Goal: Information Seeking & Learning: Stay updated

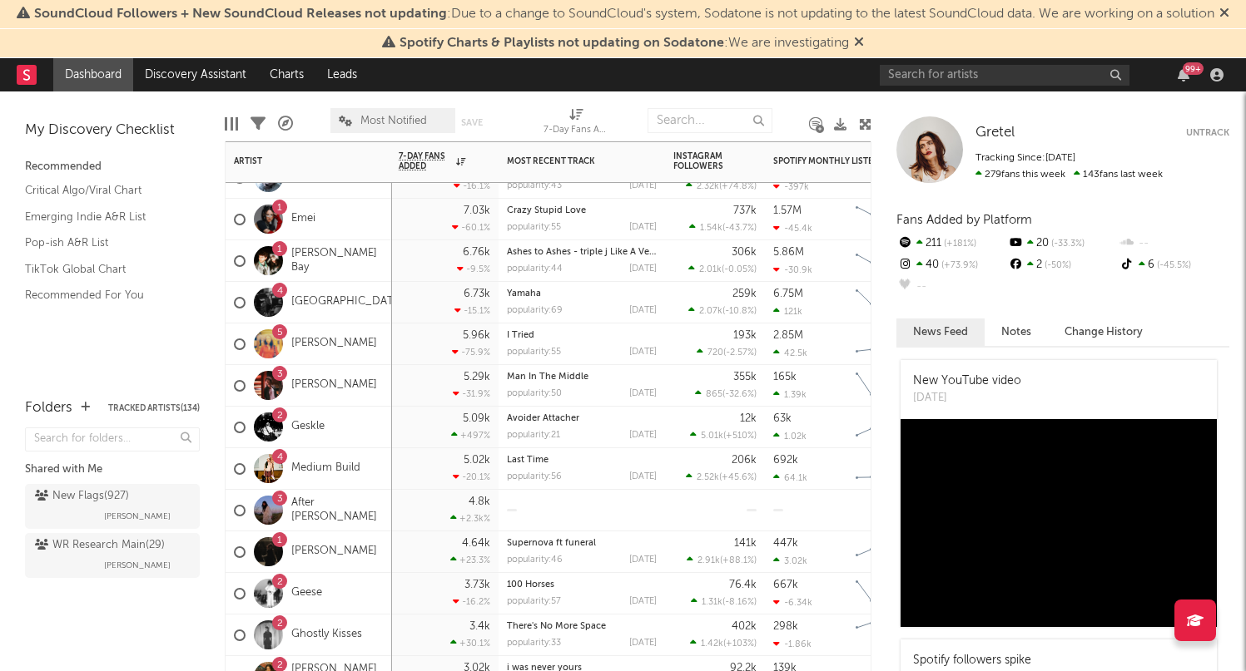
click at [414, 309] on div "6.73k -15.1 %" at bounding box center [445, 302] width 92 height 41
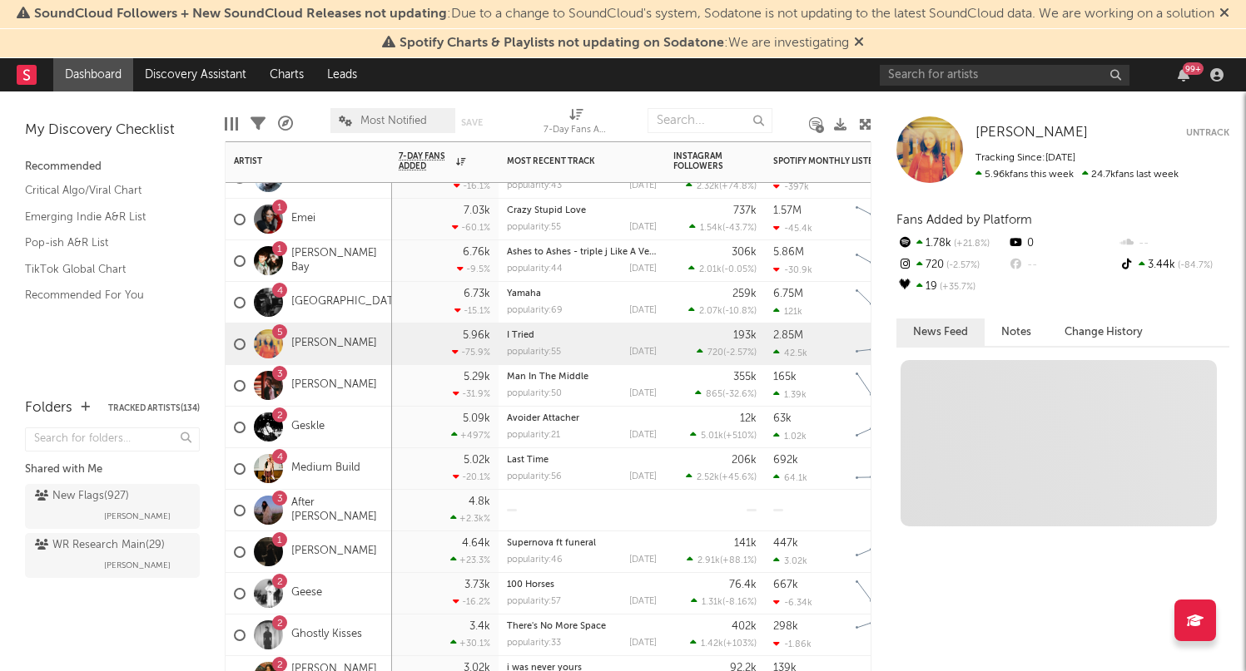
click at [424, 359] on div "5.96k -75.9 %" at bounding box center [445, 344] width 92 height 41
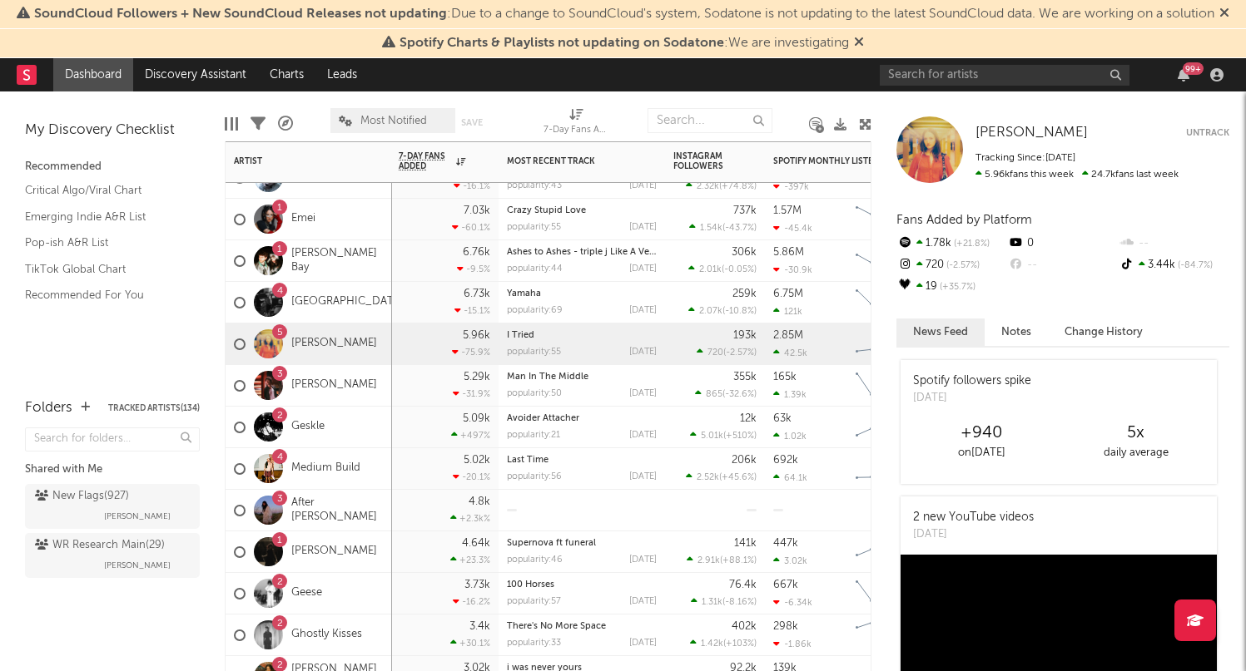
click at [422, 401] on div "5.29k -31.9 %" at bounding box center [445, 385] width 92 height 41
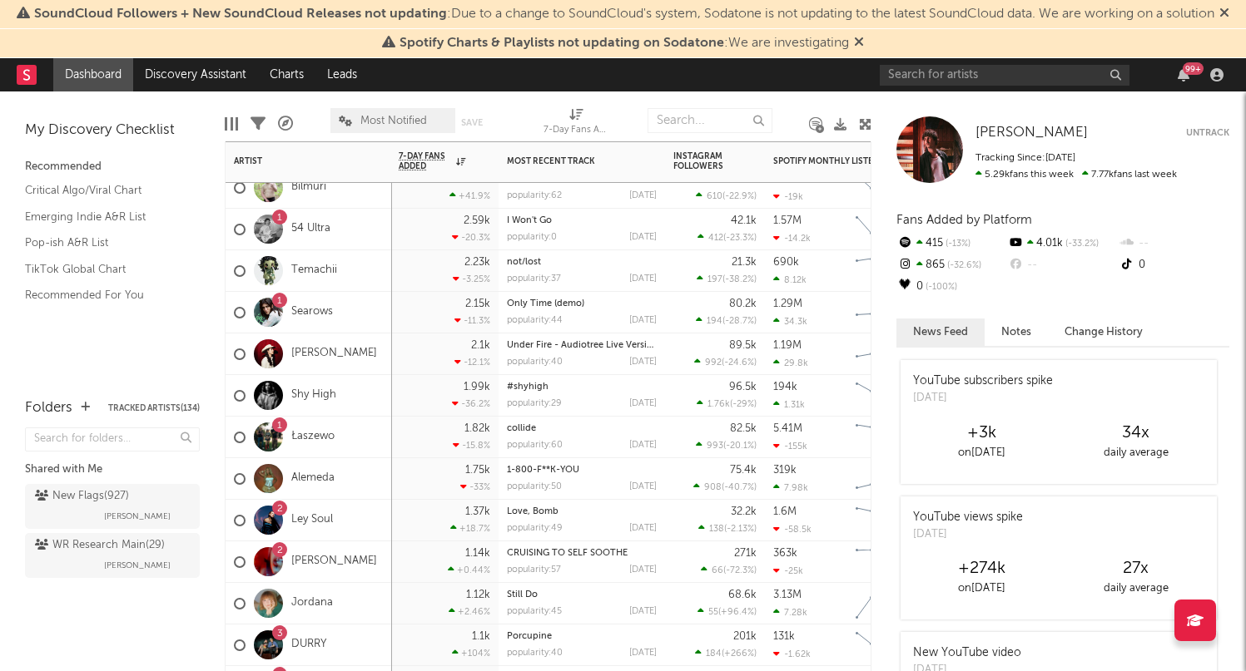
click at [422, 360] on div "2.1k -12.1 %" at bounding box center [445, 354] width 92 height 41
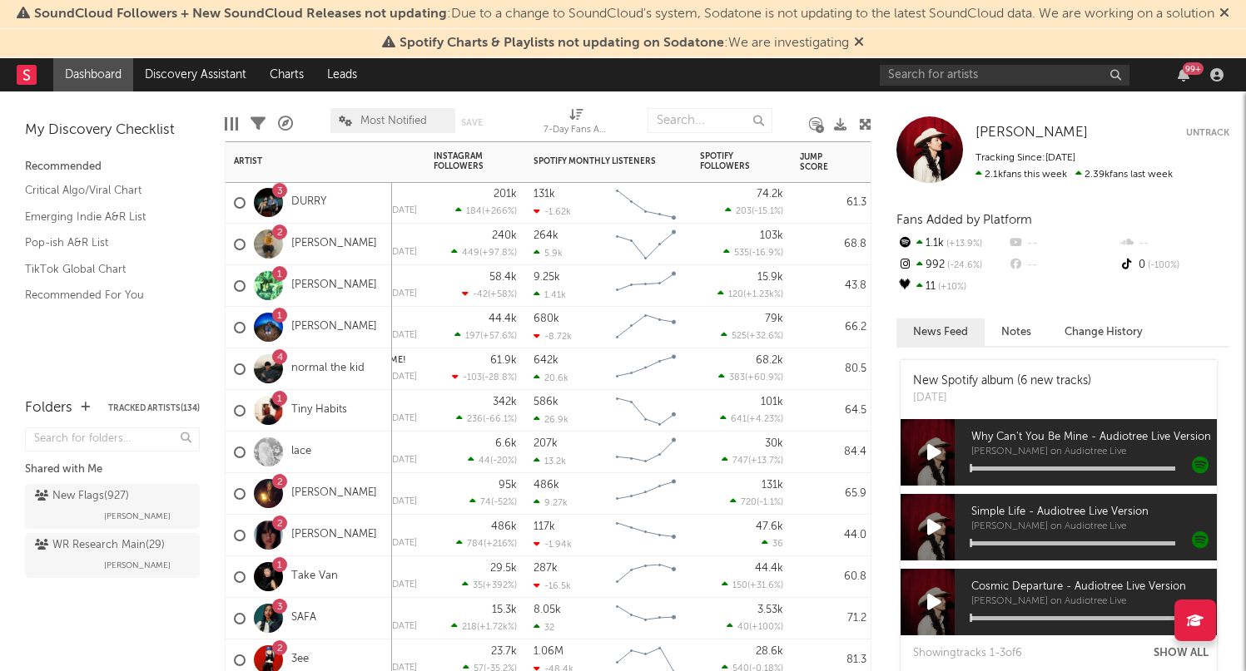
click at [359, 613] on div "3 SAFA" at bounding box center [308, 619] width 166 height 42
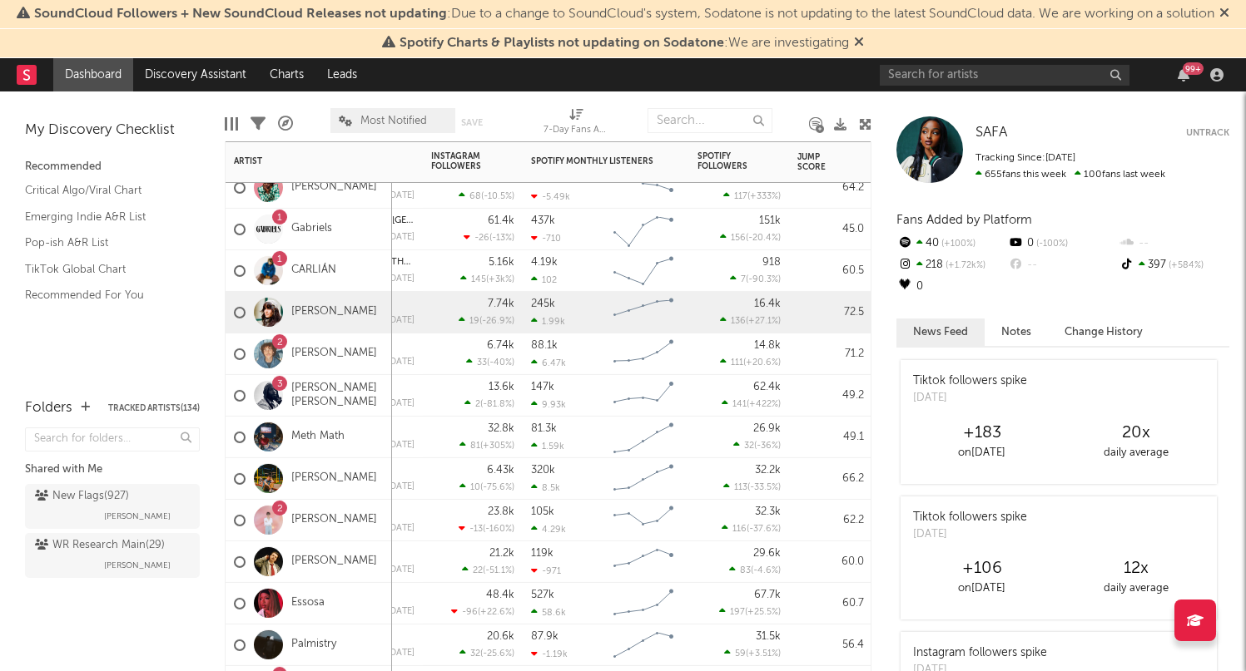
click at [688, 313] on div "245k 1.99k Created with Highcharts 10.3.3 Chart title" at bounding box center [606, 313] width 166 height 42
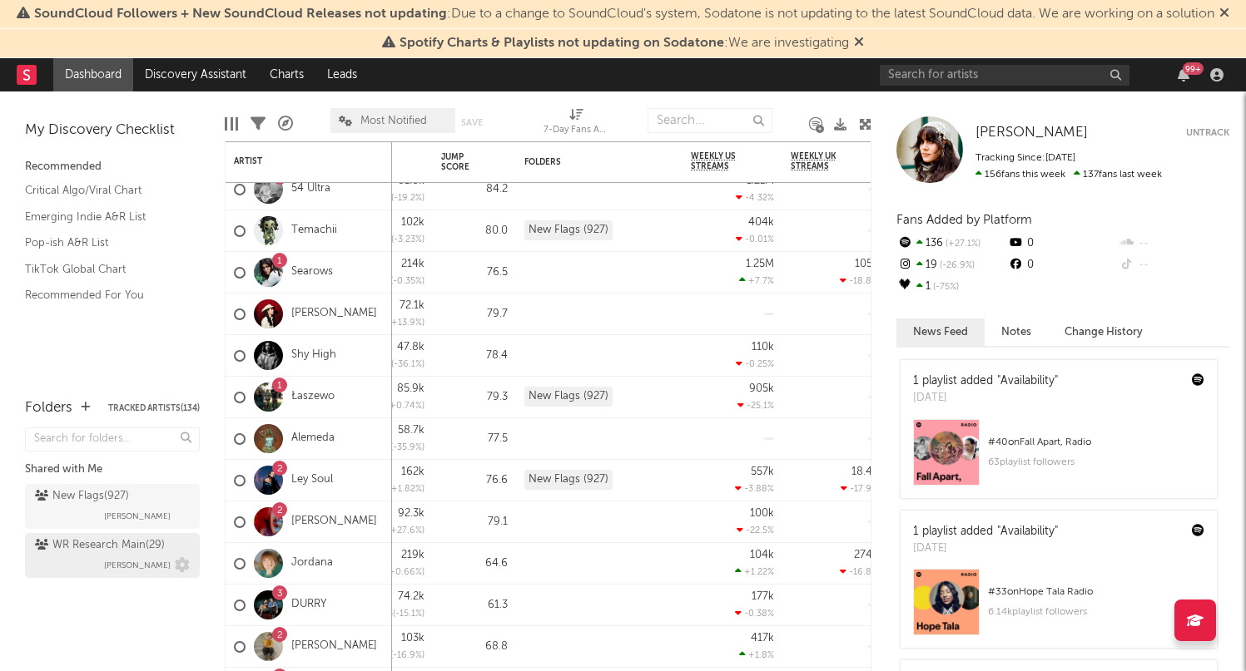
click at [109, 549] on div "WR Research Main ( 29 )" at bounding box center [100, 546] width 130 height 20
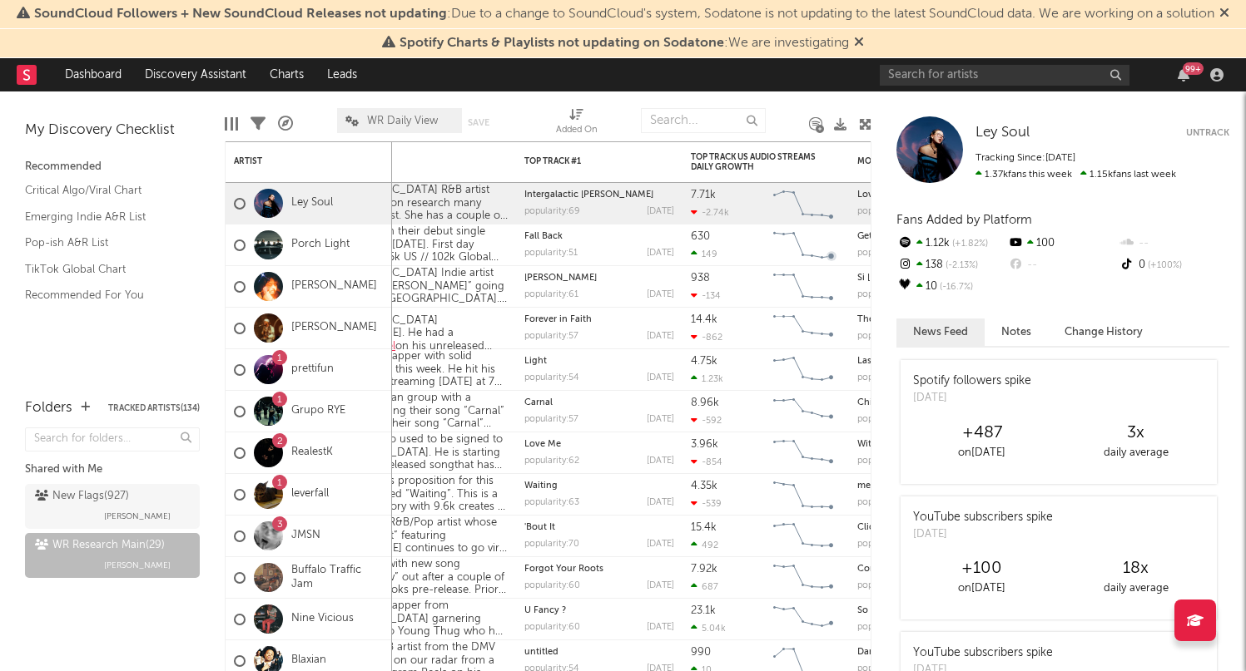
click at [583, 131] on div "Added On" at bounding box center [577, 131] width 42 height 20
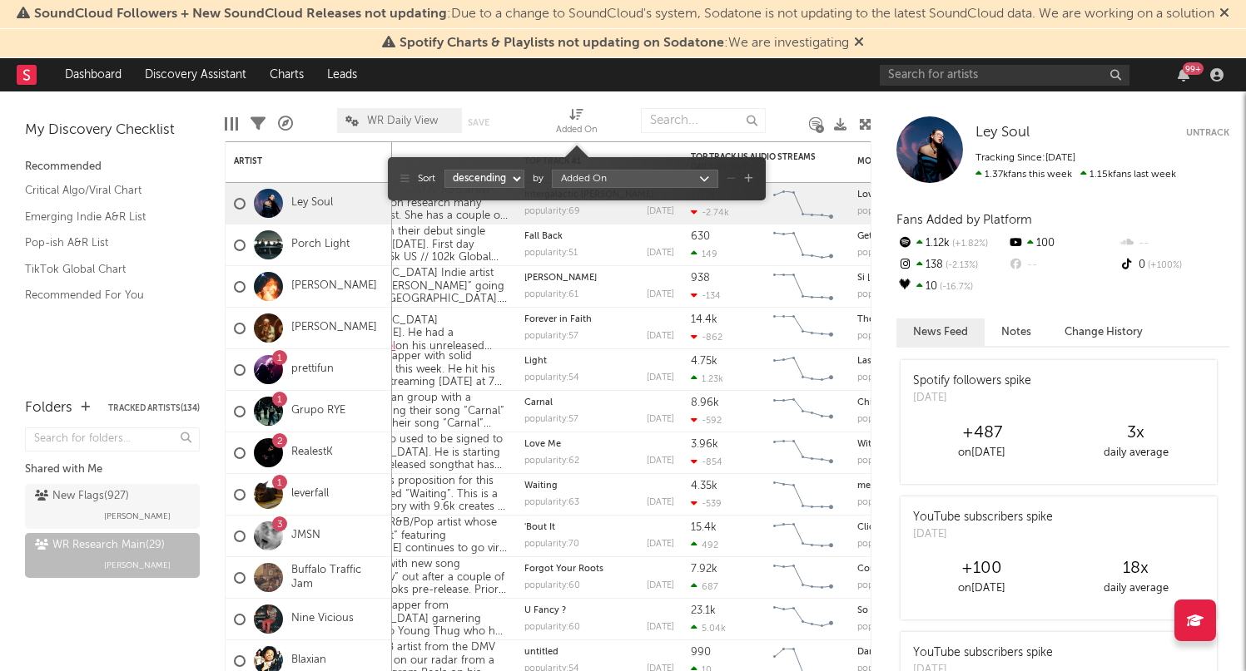
click at [488, 179] on select "ascending descending" at bounding box center [484, 179] width 80 height 18
select select "1"
click at [444, 170] on select "ascending descending" at bounding box center [484, 179] width 80 height 18
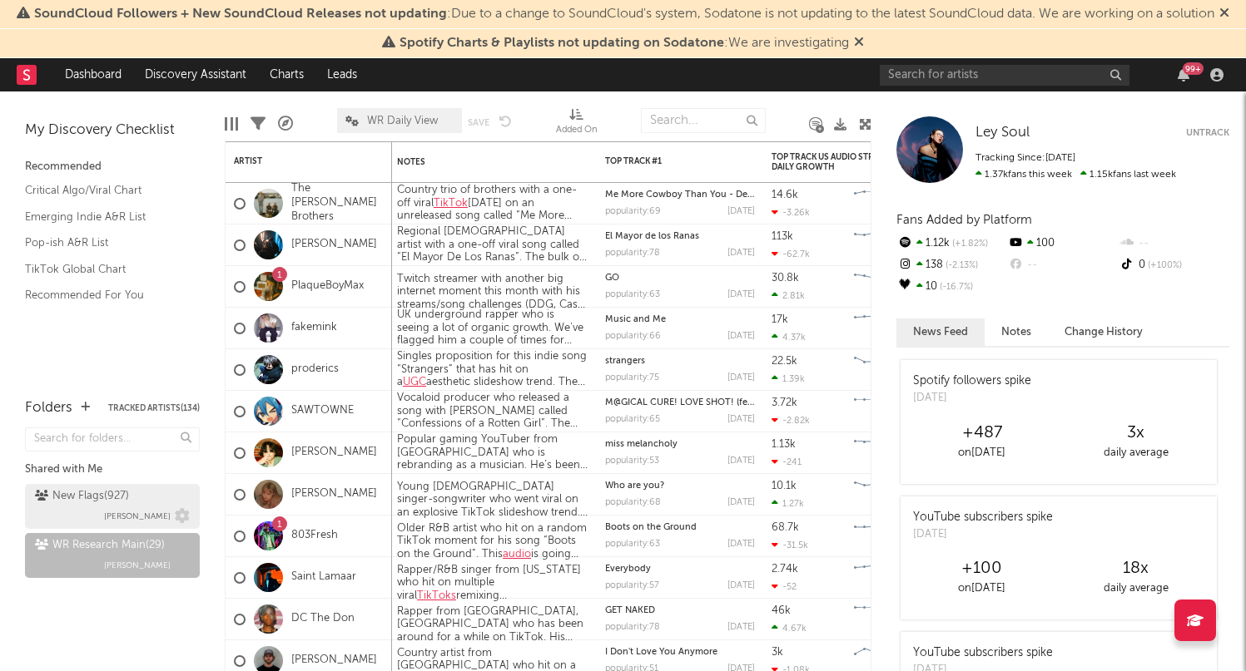
click at [161, 495] on div "New Flags ( 927 ) [PERSON_NAME]" at bounding box center [112, 507] width 155 height 40
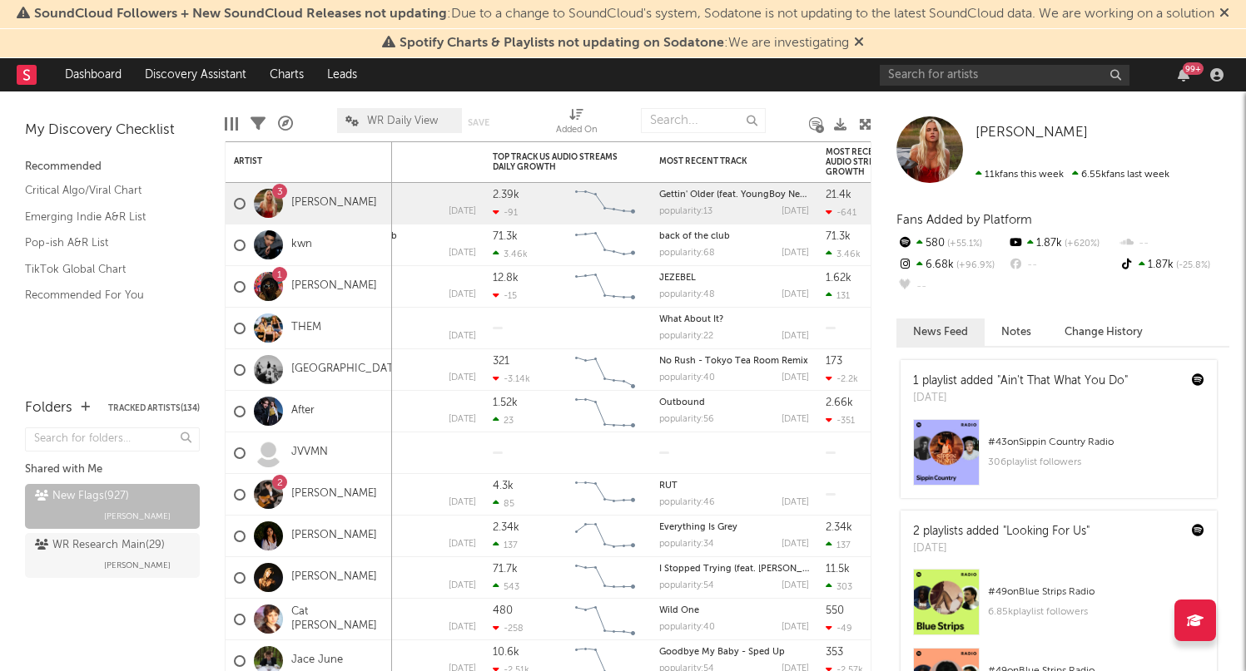
click at [582, 121] on div "Added On" at bounding box center [577, 131] width 42 height 20
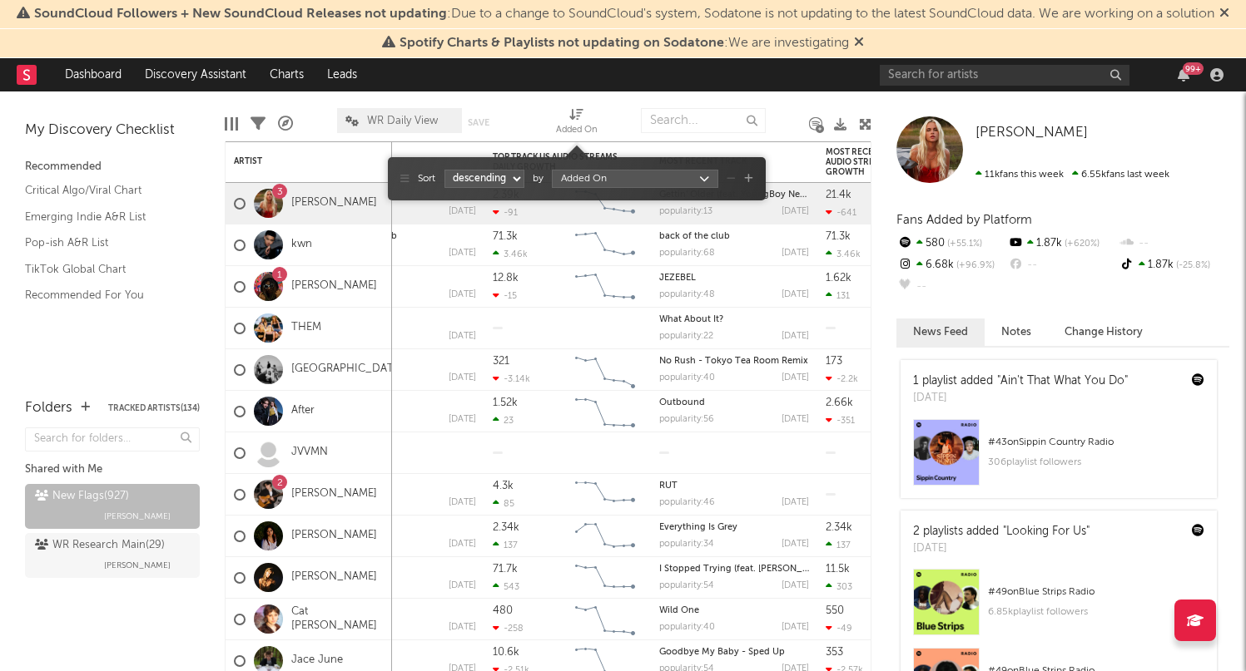
click at [503, 181] on select "ascending descending" at bounding box center [484, 179] width 80 height 18
select select "1"
click at [444, 170] on select "ascending descending" at bounding box center [484, 179] width 80 height 18
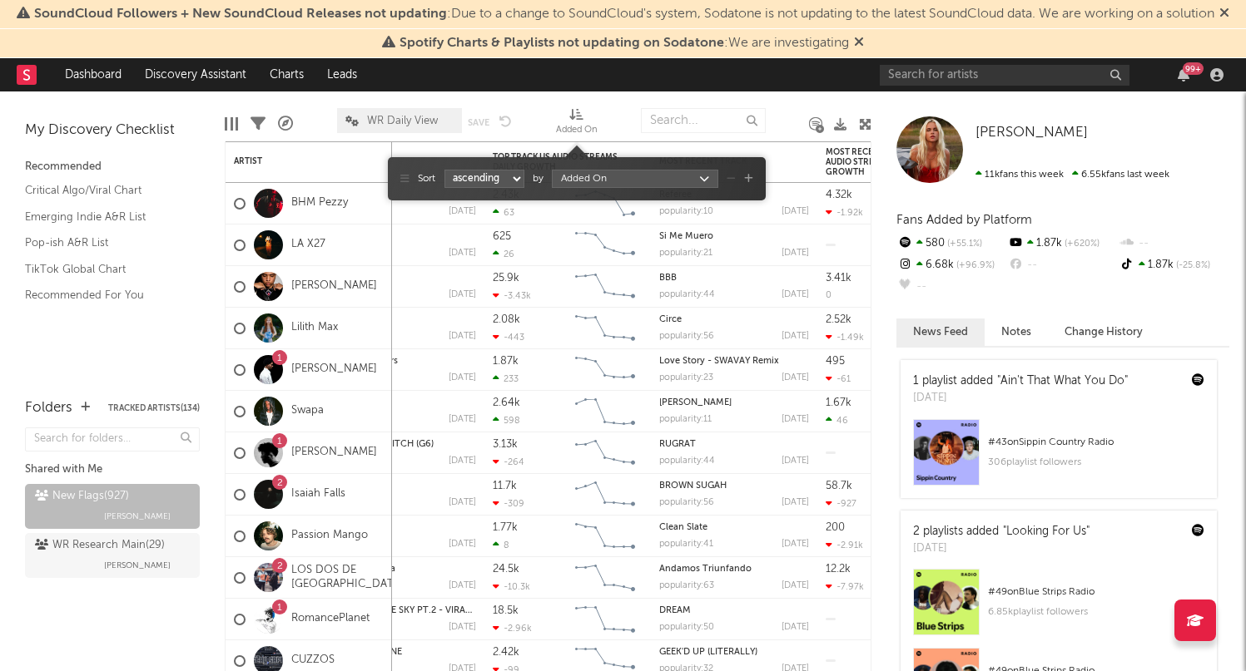
click at [618, 112] on div at bounding box center [619, 121] width 19 height 42
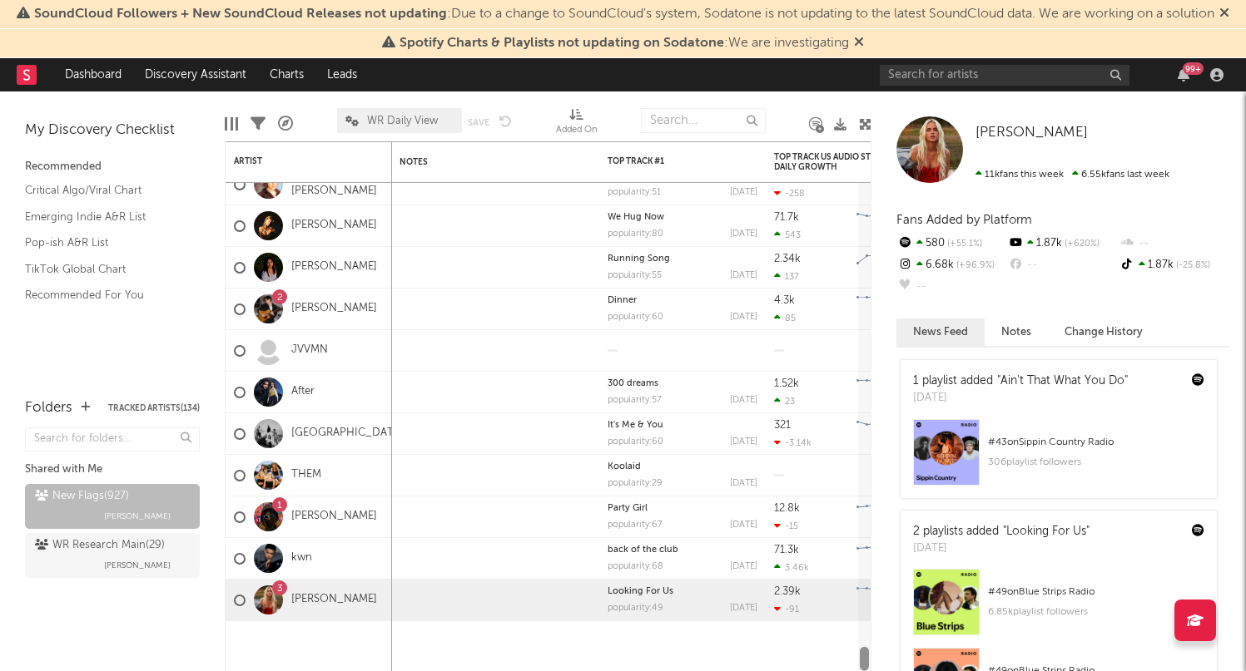
drag, startPoint x: 868, startPoint y: 263, endPoint x: 846, endPoint y: 684, distance: 421.6
click at [846, 671] on html "SoundCloud Followers + New SoundCloud Releases not updating : Due to a change t…" at bounding box center [623, 335] width 1246 height 671
